Goal: Check status: Check status

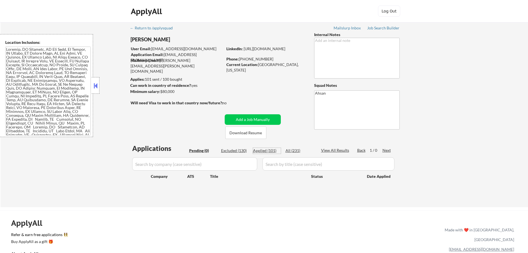
click at [273, 149] on div "Applied (101)" at bounding box center [267, 151] width 28 height 6
select select ""applied""
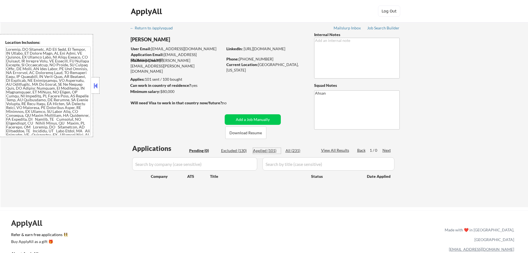
select select ""applied""
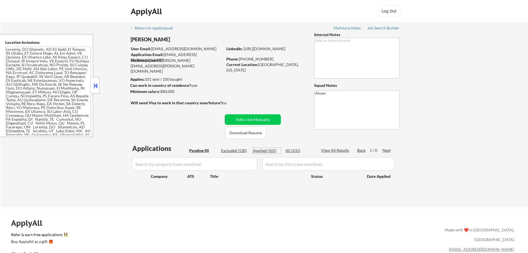
select select ""applied""
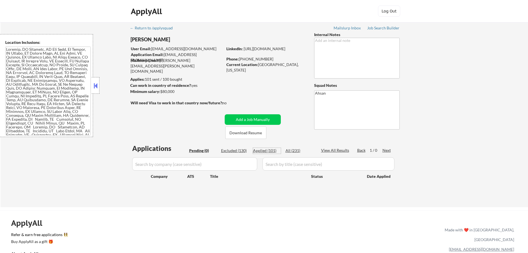
select select ""applied""
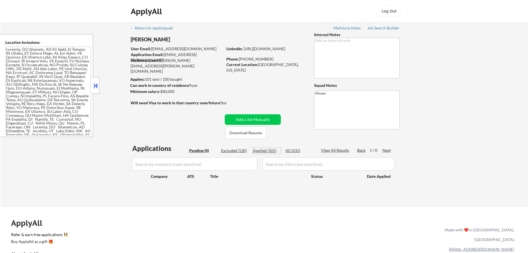
select select ""applied""
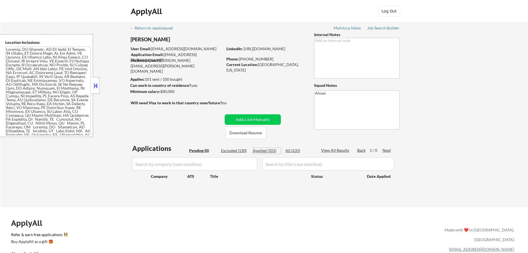
select select ""applied""
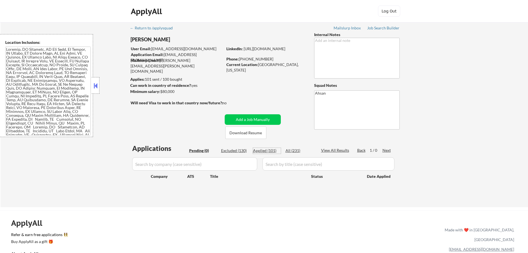
select select ""applied""
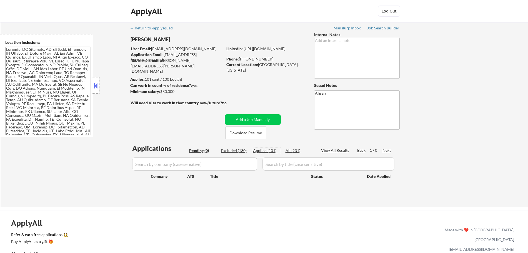
select select ""applied""
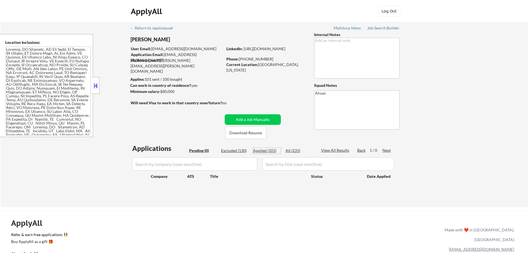
select select ""applied""
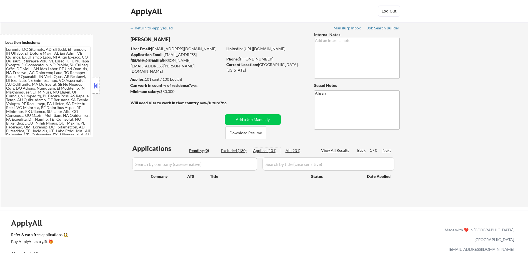
select select ""applied""
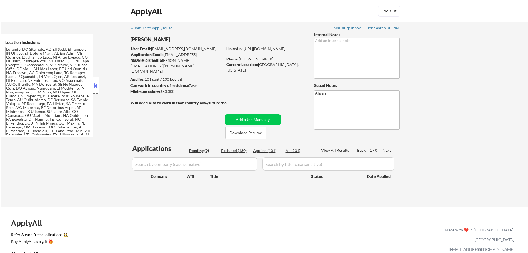
select select ""applied""
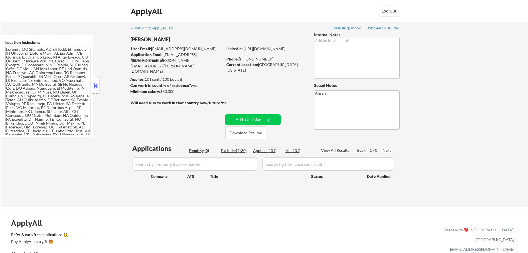
select select ""applied""
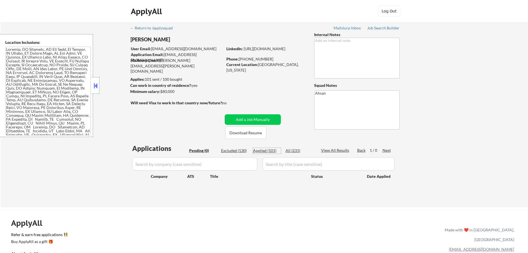
select select ""applied""
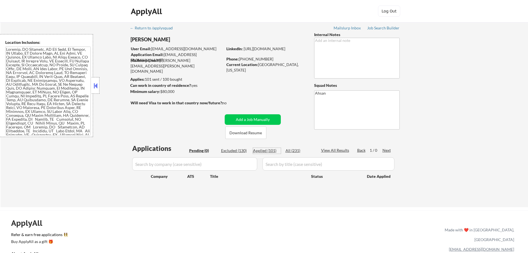
select select ""applied""
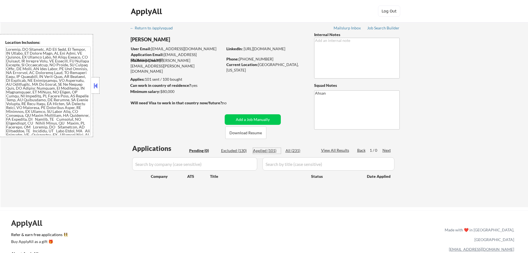
select select ""applied""
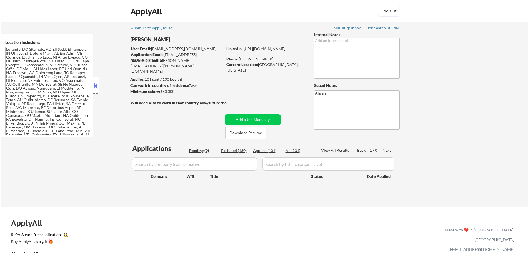
select select ""applied""
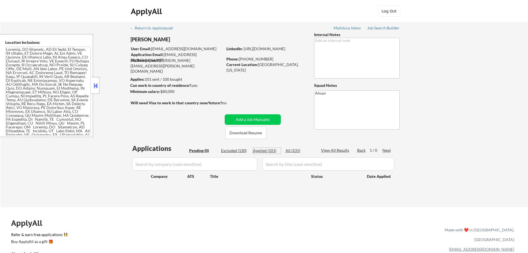
select select ""applied""
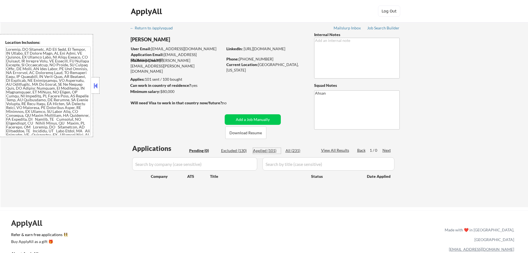
select select ""applied""
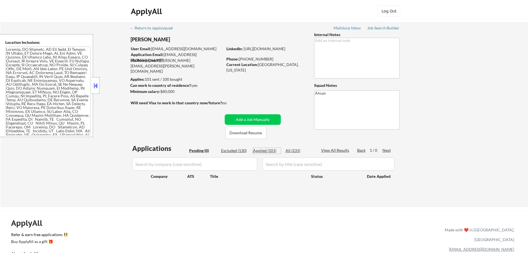
select select ""applied""
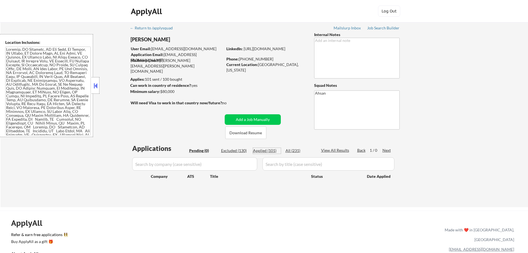
select select ""applied""
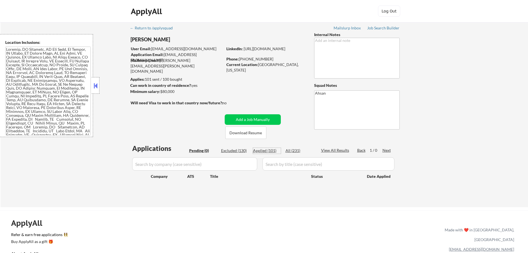
select select ""applied""
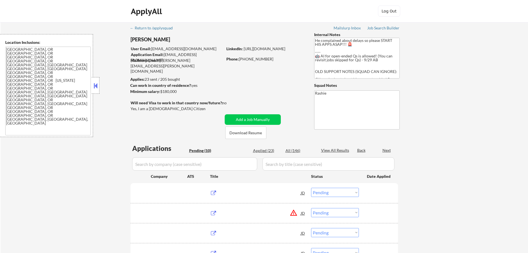
select select ""pending""
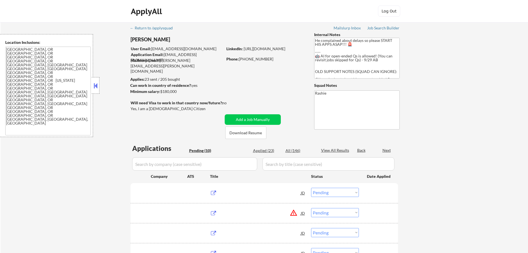
select select ""pending""
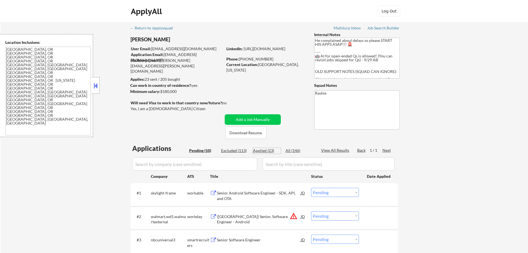
click at [268, 151] on div "Applied (23)" at bounding box center [267, 151] width 28 height 6
select select ""applied""
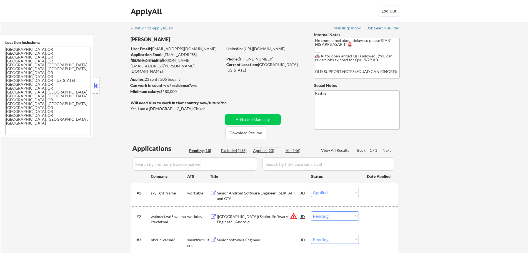
select select ""applied""
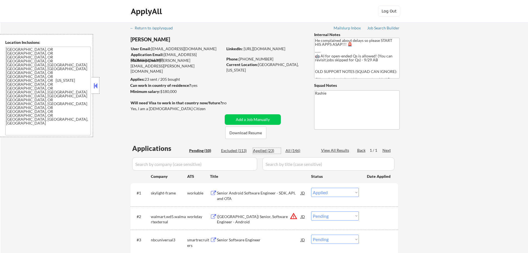
select select ""applied""
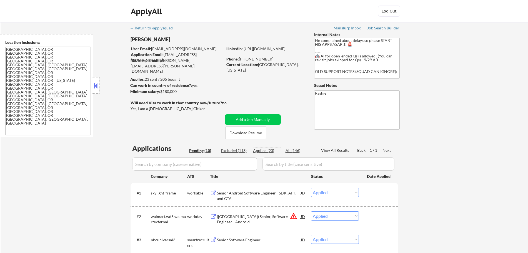
select select ""applied""
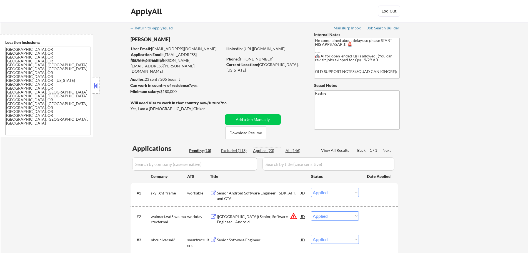
select select ""applied""
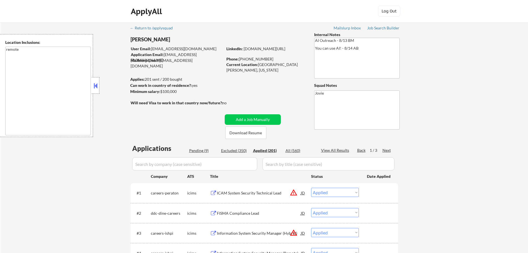
select select ""applied""
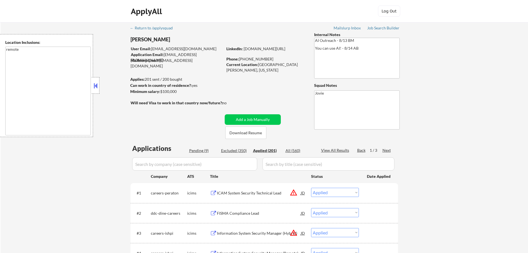
select select ""applied""
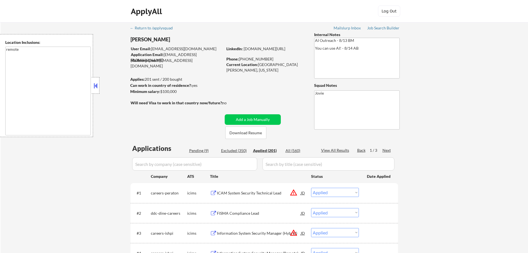
select select ""applied""
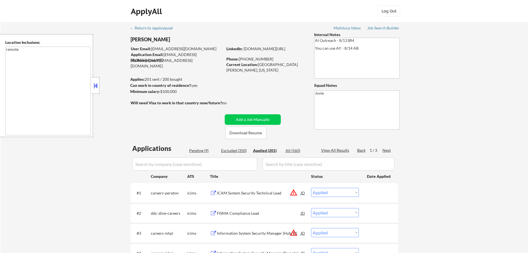
select select ""applied""
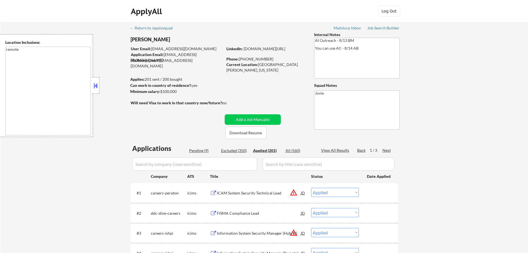
select select ""applied""
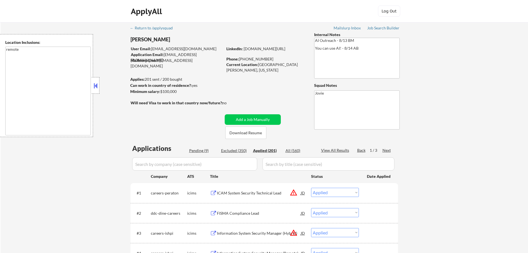
select select ""applied""
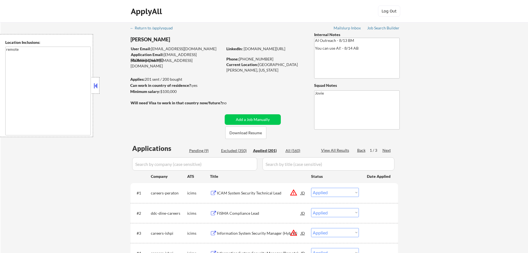
select select ""applied""
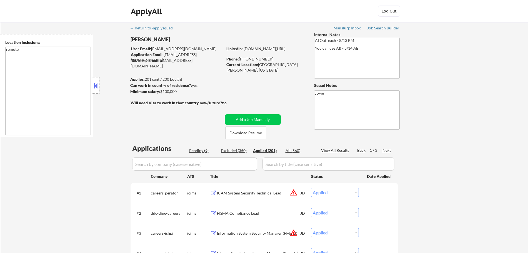
select select ""applied""
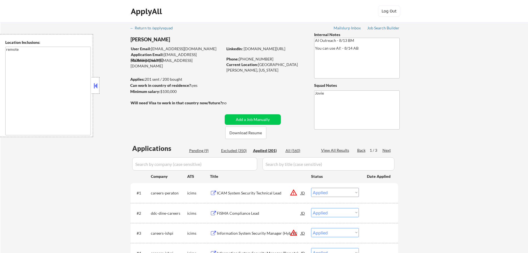
select select ""applied""
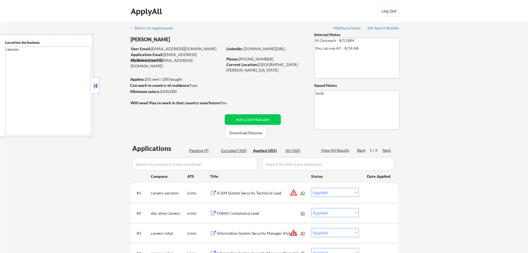
select select ""applied""
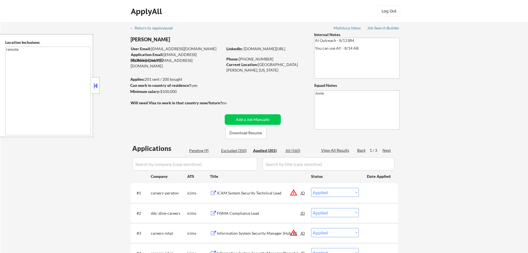
select select ""applied""
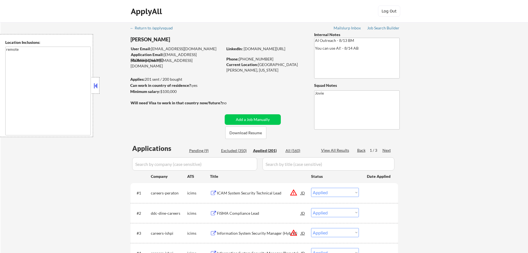
select select ""applied""
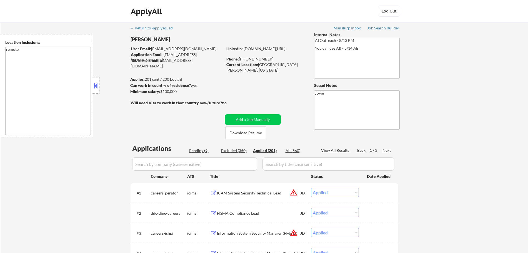
select select ""applied""
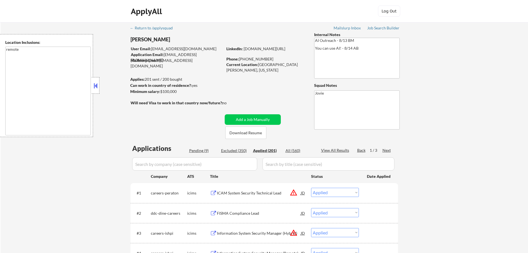
select select ""applied""
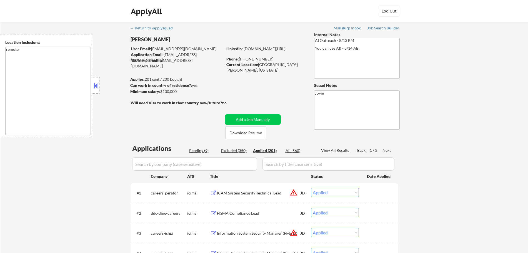
select select ""applied""
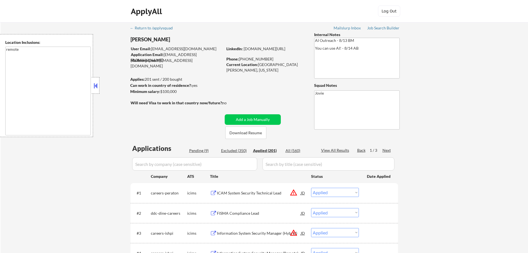
select select ""applied""
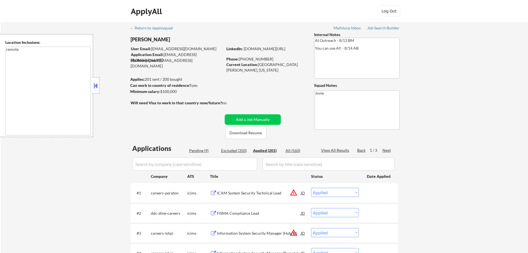
select select ""applied""
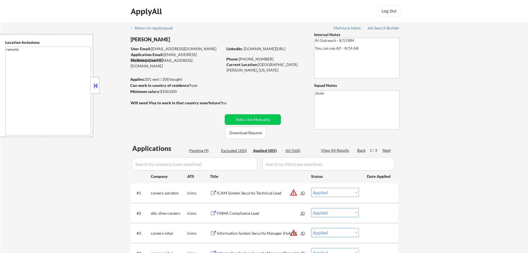
select select ""applied""
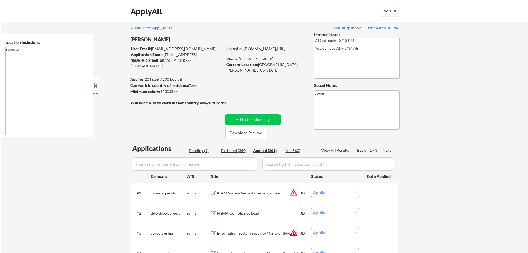
select select ""applied""
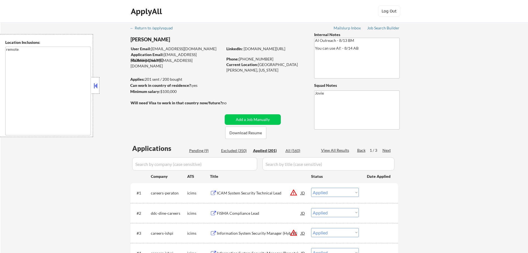
select select ""applied""
